Goal: Find contact information: Find contact information

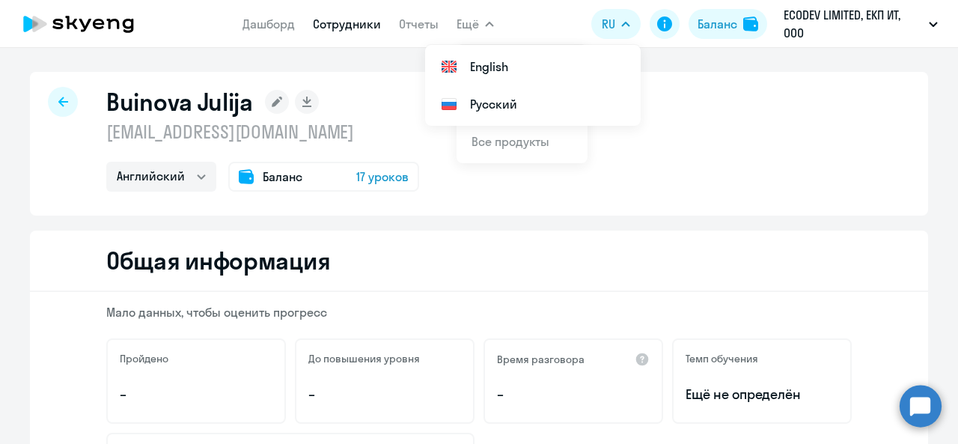
select select "english"
click at [58, 98] on icon at bounding box center [63, 102] width 10 height 10
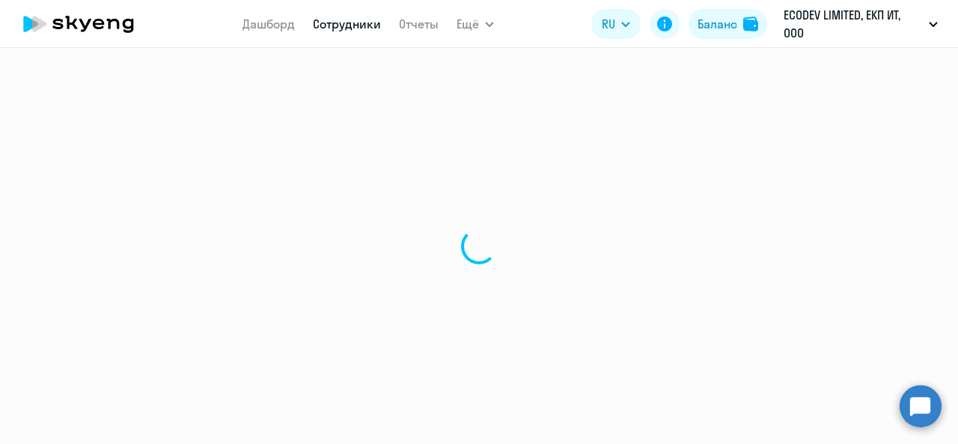
select select "30"
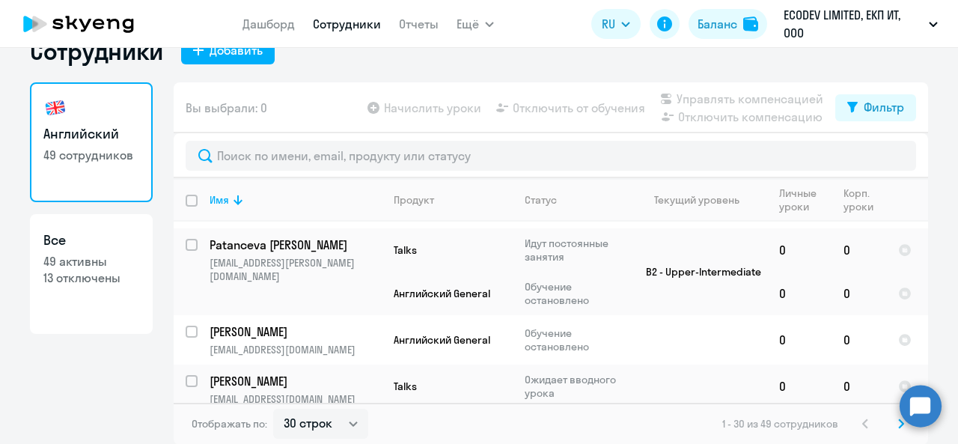
scroll to position [1830, 0]
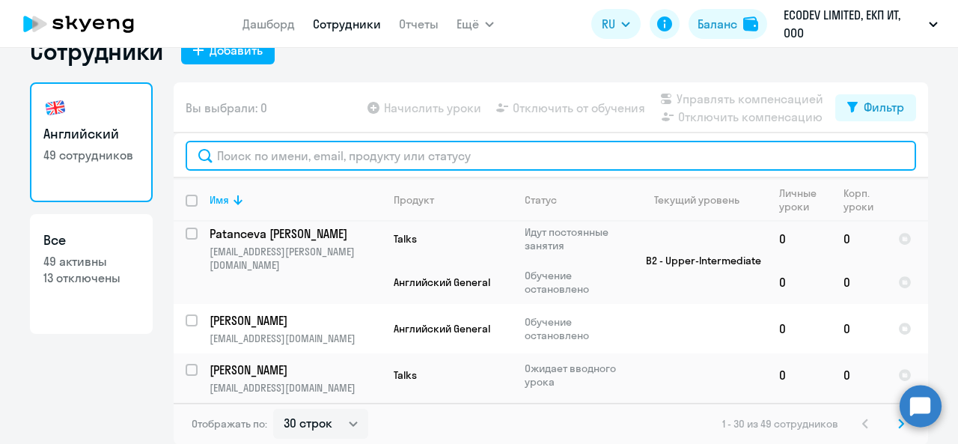
click at [415, 149] on input "text" at bounding box center [551, 156] width 730 height 30
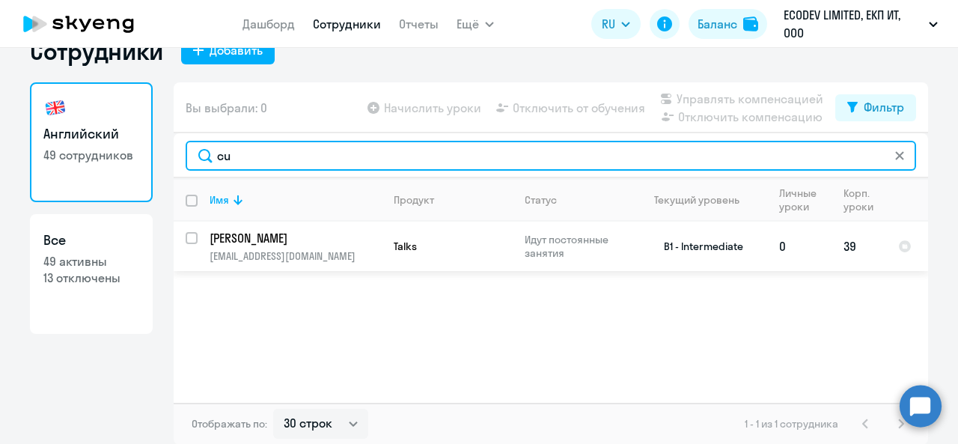
type input "cu"
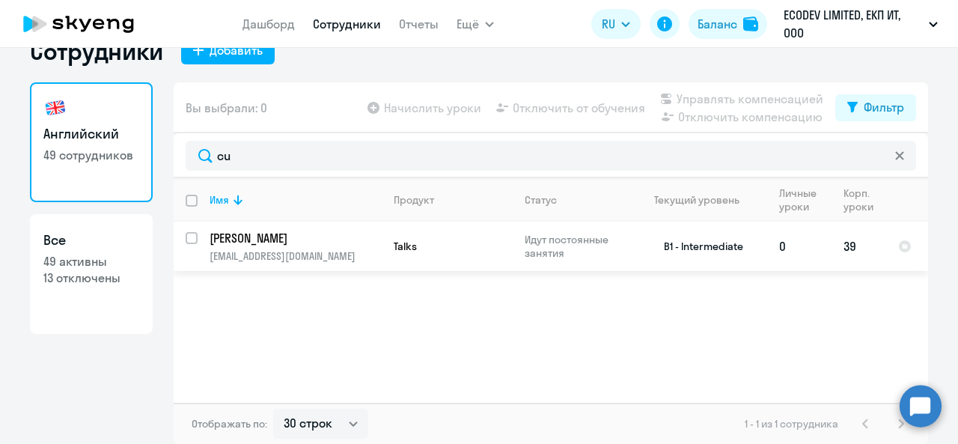
click at [298, 249] on p "[EMAIL_ADDRESS][DOMAIN_NAME]" at bounding box center [295, 255] width 171 height 13
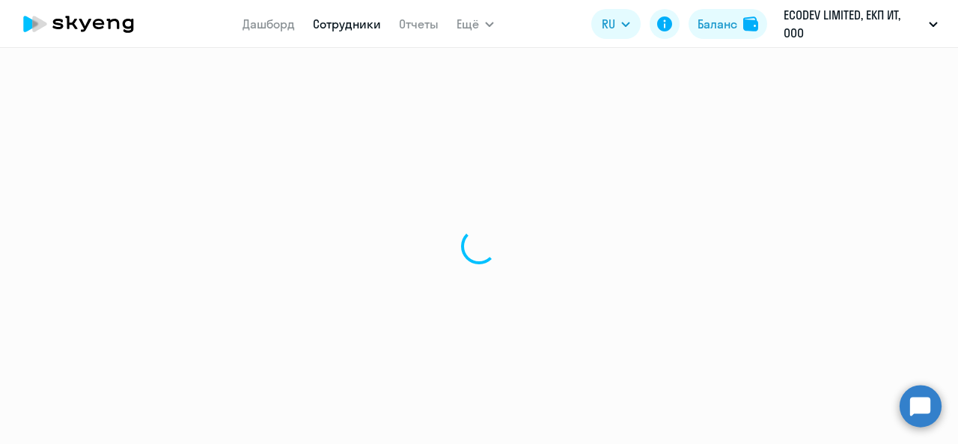
select select "english"
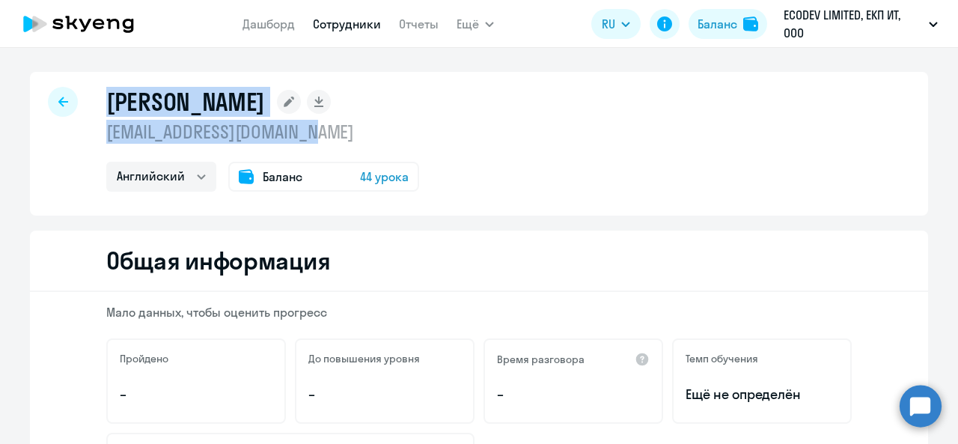
drag, startPoint x: 100, startPoint y: 96, endPoint x: 329, endPoint y: 130, distance: 231.6
click at [329, 130] on div "Cuhrova Julia [EMAIL_ADDRESS][DOMAIN_NAME] Английский Баланс 44 урока" at bounding box center [479, 144] width 898 height 144
copy div "Cuhrova Julia [EMAIL_ADDRESS][DOMAIN_NAME]"
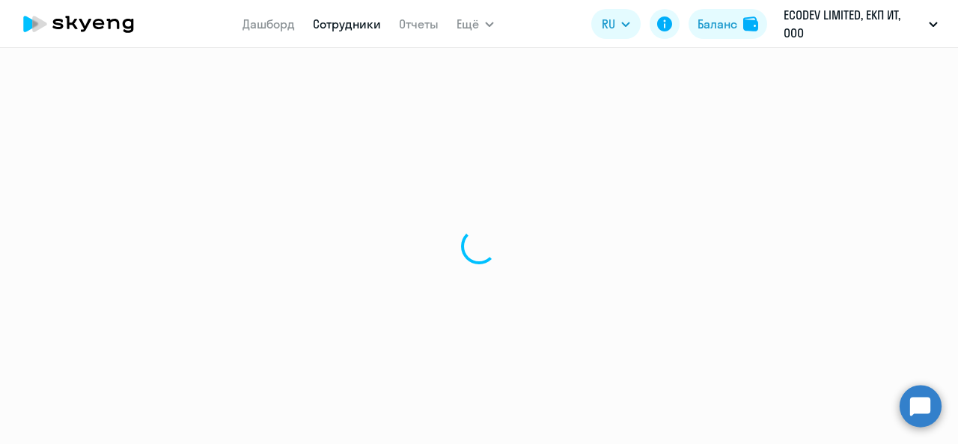
select select "30"
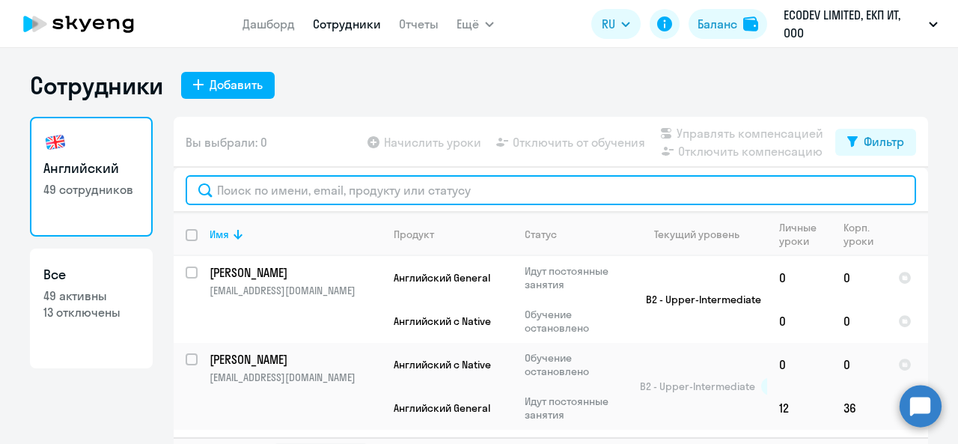
click at [406, 193] on input "text" at bounding box center [551, 190] width 730 height 30
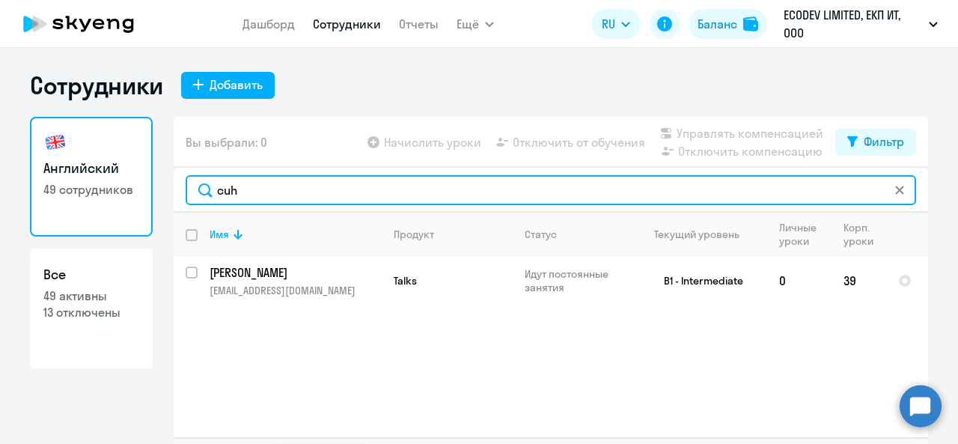
type input "cuh"
